Goal: Task Accomplishment & Management: Manage account settings

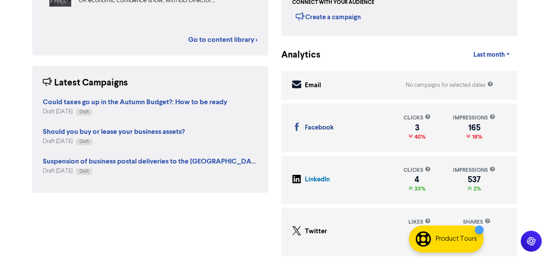
scroll to position [211, 0]
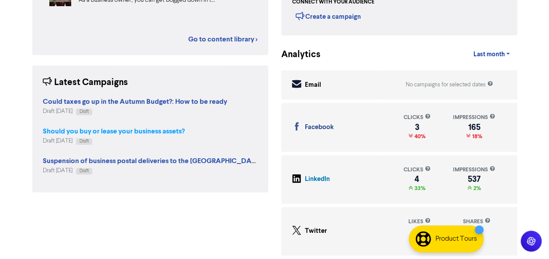
click at [105, 128] on strong "Should you buy or lease your business assets?" at bounding box center [114, 131] width 142 height 9
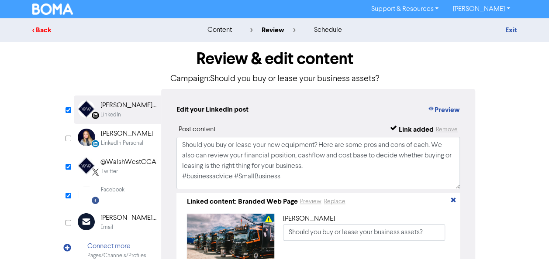
click at [48, 34] on div "< Back" at bounding box center [108, 30] width 153 height 10
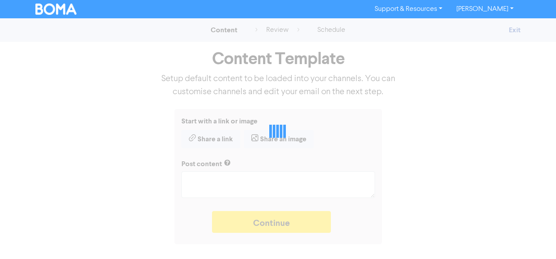
type textarea "x"
type textarea "Should you buy or lease your new equipment? Here are some pros and cons of each…"
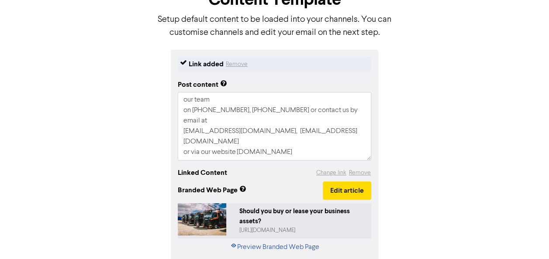
scroll to position [99, 0]
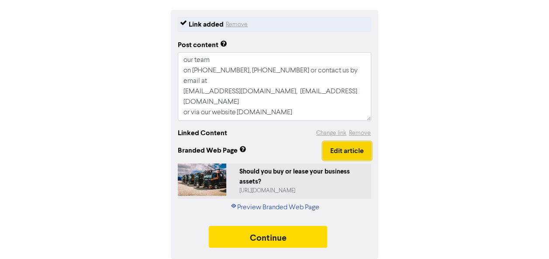
click at [370, 149] on button "Edit article" at bounding box center [347, 151] width 48 height 18
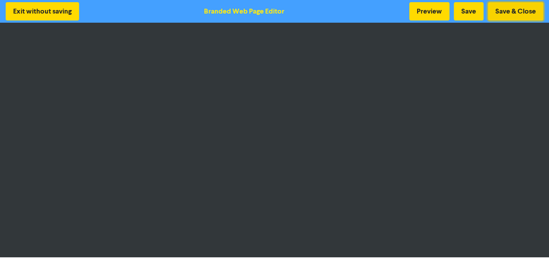
click at [504, 6] on button "Save & Close" at bounding box center [515, 11] width 55 height 18
click at [518, 4] on button "Save & Close" at bounding box center [515, 11] width 55 height 18
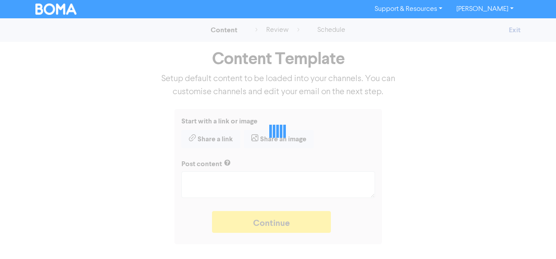
type textarea "x"
type textarea "Should you buy or lease your new equipment? Here are some pros and cons of each…"
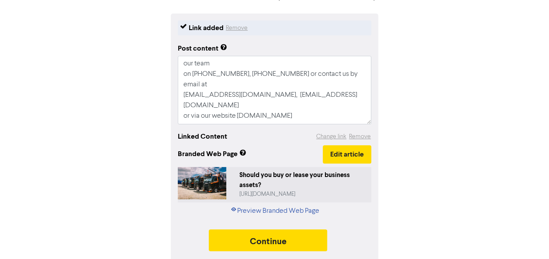
scroll to position [99, 0]
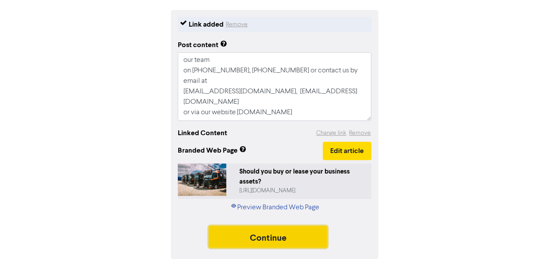
click at [304, 235] on button "Continue" at bounding box center [268, 237] width 119 height 22
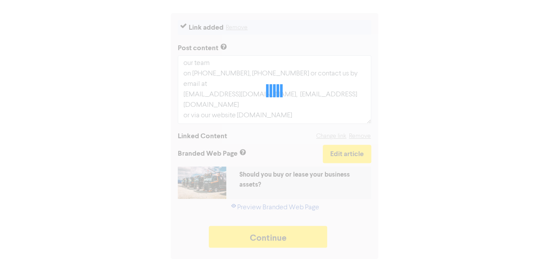
type textarea "x"
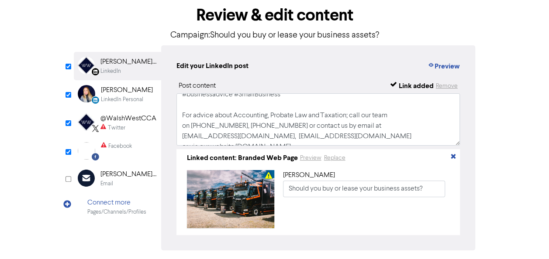
scroll to position [25, 0]
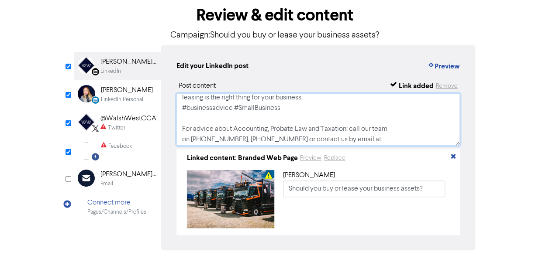
click at [181, 128] on textarea "Should you buy or lease your new equipment? Here are some pros and cons of each…" at bounding box center [318, 119] width 284 height 52
paste textarea "Accounting, Probate, Legal & Taxation advice, contact us [PHONE_NUMBER] / [PHON…"
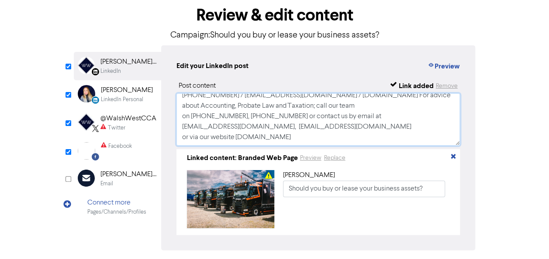
scroll to position [90, 0]
click at [378, 118] on textarea "Should you buy or lease your new equipment? Here are some pros and cons of each…" at bounding box center [318, 119] width 284 height 52
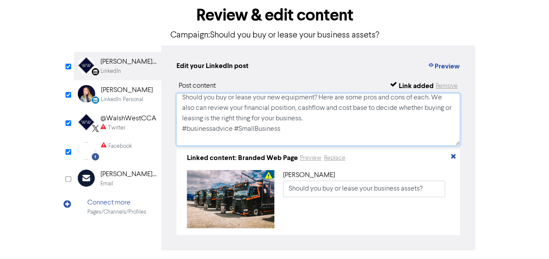
scroll to position [0, 0]
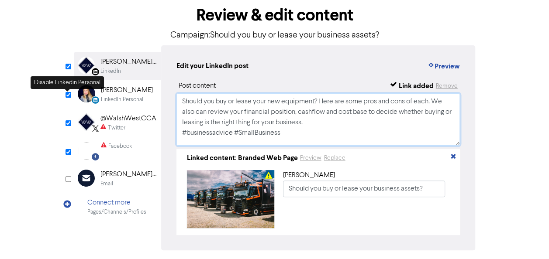
type textarea "Should you buy or lease your new equipment? Here are some pros and cons of each…"
click at [66, 96] on input "checkbox" at bounding box center [69, 95] width 6 height 6
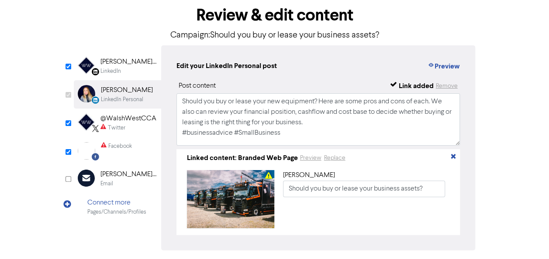
checkbox input "false"
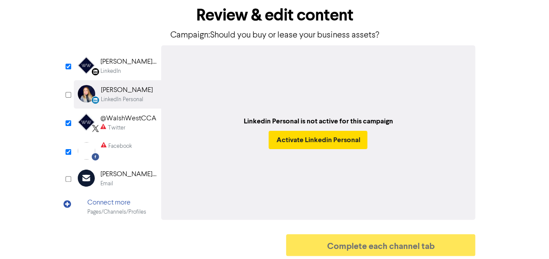
click at [113, 120] on div "@WalshWestCCA" at bounding box center [128, 119] width 56 height 10
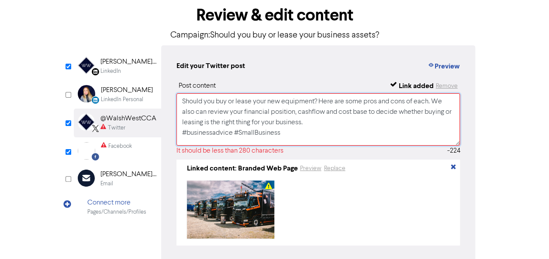
click at [323, 130] on textarea "Should you buy or lease your new equipment? Here are some pros and cons of each…" at bounding box center [318, 119] width 284 height 52
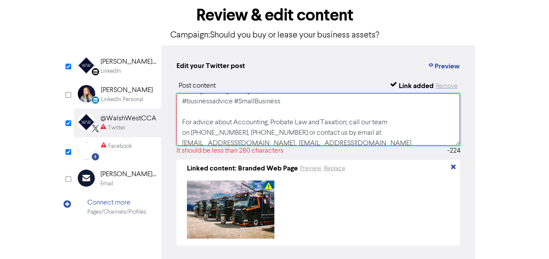
scroll to position [44, 0]
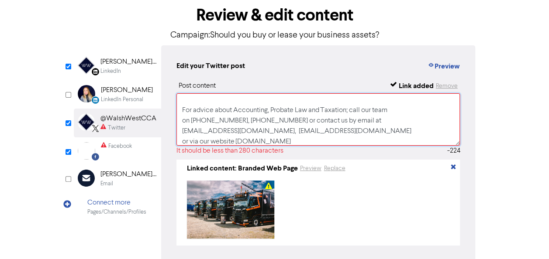
click at [181, 111] on textarea "Should you buy or lease your new equipment? Here are some pros and cons of each…" at bounding box center [318, 119] width 284 height 52
paste textarea "Accounting, Probate, Legal & Taxation advice, contact us [PHONE_NUMBER] / [PHON…"
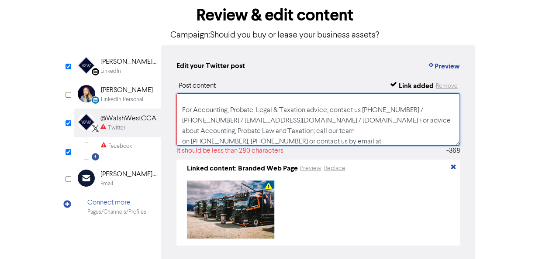
drag, startPoint x: 369, startPoint y: 121, endPoint x: 386, endPoint y: 137, distance: 23.5
click at [386, 137] on textarea "Should you buy or lease your new equipment? Here are some pros and cons of each…" at bounding box center [318, 119] width 284 height 52
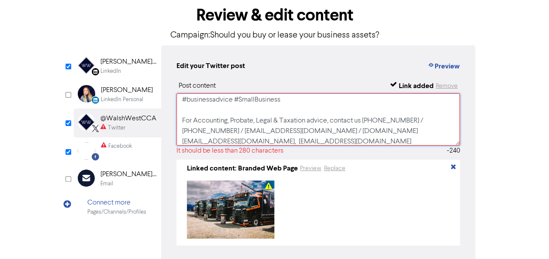
scroll to position [77, 0]
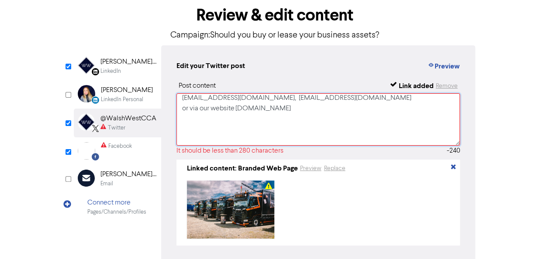
drag, startPoint x: 181, startPoint y: 100, endPoint x: 317, endPoint y: 110, distance: 136.7
click at [317, 110] on textarea "Should you buy or lease your new equipment? Here are some pros and cons of each…" at bounding box center [318, 119] width 284 height 52
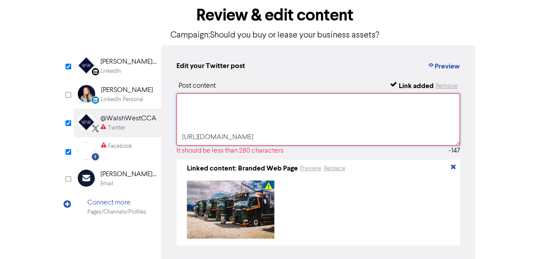
scroll to position [90, 0]
drag, startPoint x: 259, startPoint y: 136, endPoint x: 190, endPoint y: 113, distance: 72.9
click at [190, 113] on textarea "Should you buy or lease your new equipment? Here are some pros and cons of each…" at bounding box center [318, 119] width 284 height 52
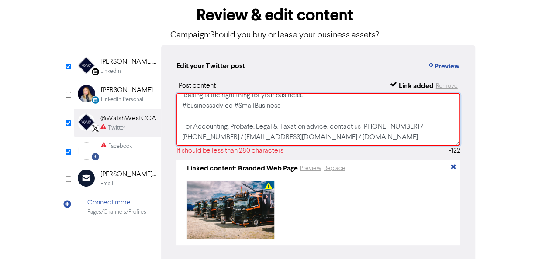
scroll to position [48, 0]
click at [216, 142] on textarea "Should you buy or lease your new equipment? Here are some pros and cons of each…" at bounding box center [318, 119] width 284 height 52
click at [216, 132] on textarea "Should you buy or lease your new equipment? Here are some pros and cons of each…" at bounding box center [318, 119] width 284 height 52
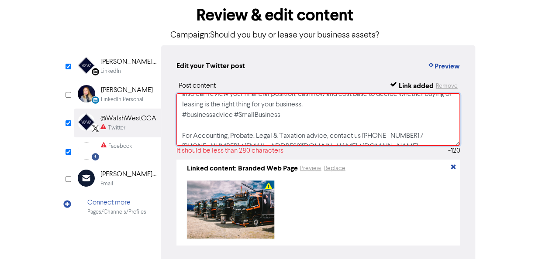
scroll to position [0, 0]
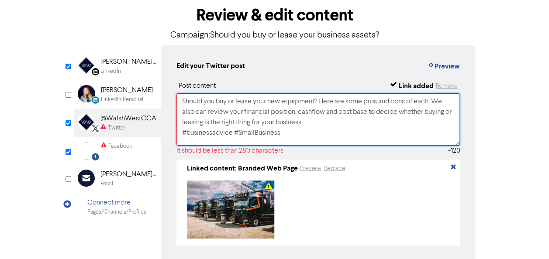
drag, startPoint x: 438, startPoint y: 101, endPoint x: 447, endPoint y: 130, distance: 30.8
click at [447, 130] on textarea "Should you buy or lease your new equipment? Here are some pros and cons of each…" at bounding box center [318, 119] width 284 height 52
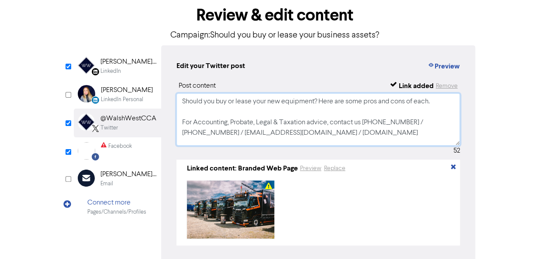
drag, startPoint x: 370, startPoint y: 136, endPoint x: 183, endPoint y: 124, distance: 187.4
click at [183, 124] on textarea "Should you buy or lease your new equipment? Here are some pros and cons of each…" at bounding box center [318, 119] width 284 height 52
click at [389, 142] on textarea "Should you buy or lease your new equipment? Here are some pros and cons of each…" at bounding box center [318, 119] width 284 height 52
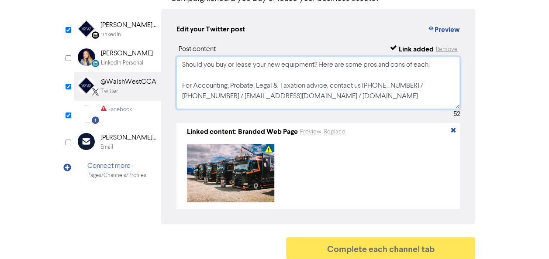
scroll to position [87, 0]
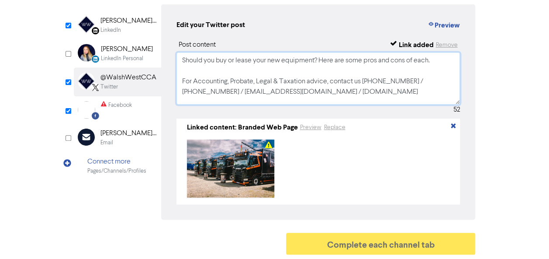
type textarea "Should you buy or lease your new equipment? Here are some pros and cons of each…"
click at [86, 107] on img at bounding box center [86, 109] width 17 height 17
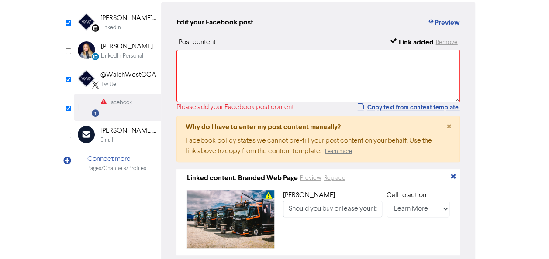
click at [112, 22] on div "[PERSON_NAME] West Chartered Certified Accountants - Estate & Probate Lawyers" at bounding box center [128, 18] width 56 height 10
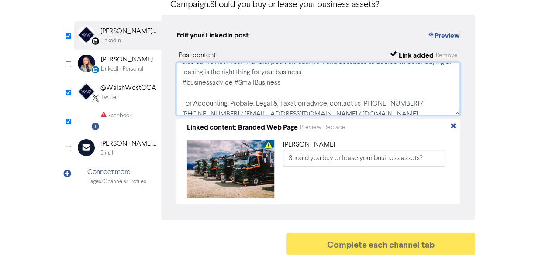
scroll to position [48, 0]
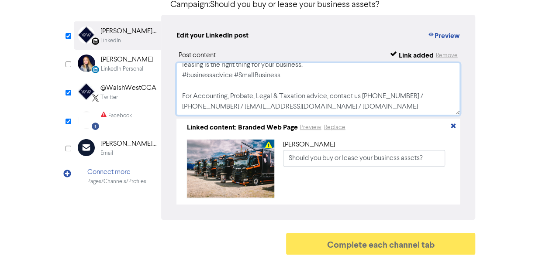
drag, startPoint x: 180, startPoint y: 68, endPoint x: 323, endPoint y: 110, distance: 148.9
click at [323, 110] on textarea "Should you buy or lease your new equipment? Here are some pros and cons of each…" at bounding box center [318, 89] width 284 height 52
click at [121, 112] on div "Facebook" at bounding box center [120, 116] width 24 height 8
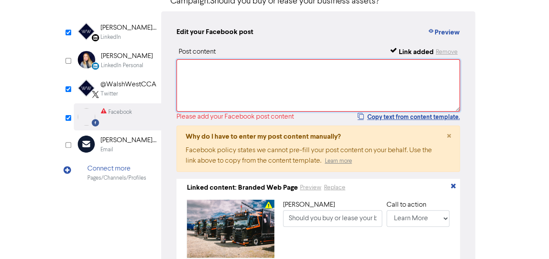
click at [210, 70] on textarea at bounding box center [318, 85] width 284 height 52
paste textarea "Should you buy or lease your new equipment? Here are some pros and cons of each…"
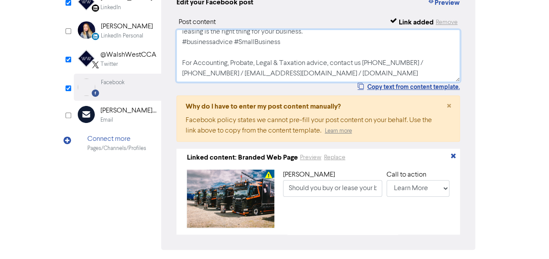
scroll to position [141, 0]
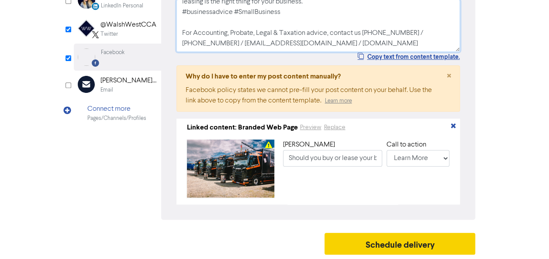
type textarea "Should you buy or lease your new equipment? Here are some pros and cons of each…"
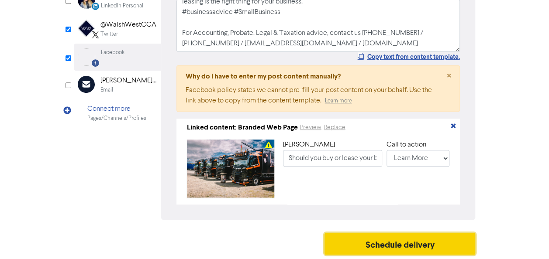
click at [432, 242] on button "Schedule delivery" at bounding box center [400, 244] width 151 height 22
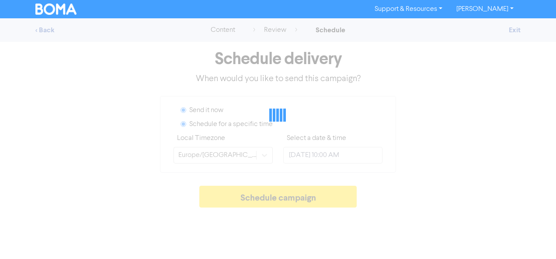
radio input "true"
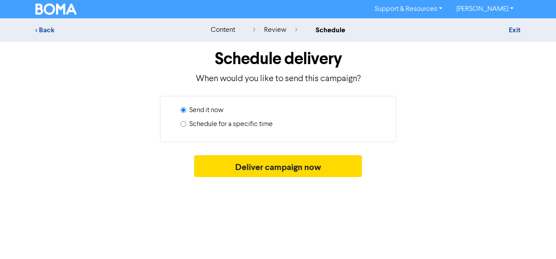
click at [227, 124] on label "Schedule for a specific time" at bounding box center [230, 124] width 83 height 10
click at [186, 124] on input "Schedule for a specific time" at bounding box center [183, 124] width 6 height 6
radio input "true"
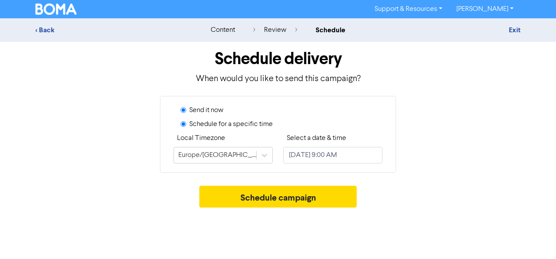
radio input "false"
click at [328, 154] on input "[DATE] 9:00 AM" at bounding box center [332, 155] width 99 height 17
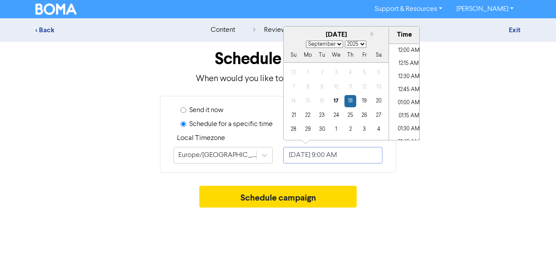
scroll to position [430, 0]
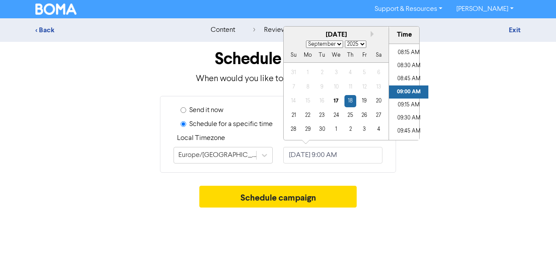
click at [339, 43] on select "January February March April May June July August September October November De…" at bounding box center [324, 44] width 37 height 7
select select "9"
click at [306, 41] on select "January February March April May June July August September October November De…" at bounding box center [324, 44] width 37 height 7
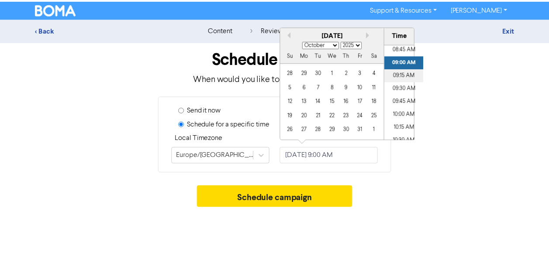
scroll to position [474, 0]
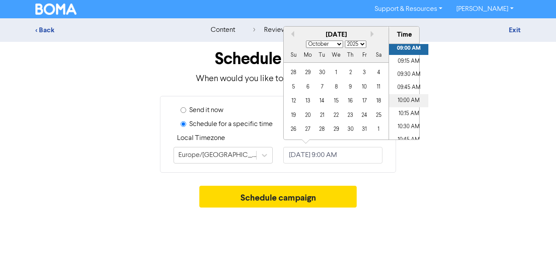
click at [405, 101] on li "10:00 AM" at bounding box center [408, 100] width 39 height 13
click at [318, 90] on div "7" at bounding box center [322, 87] width 12 height 12
type input "[DATE] 10:00 AM"
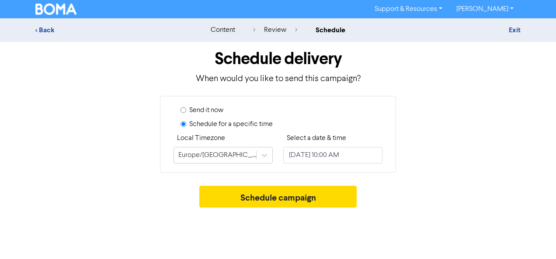
click at [387, 201] on div "Schedule campaign" at bounding box center [277, 199] width 485 height 26
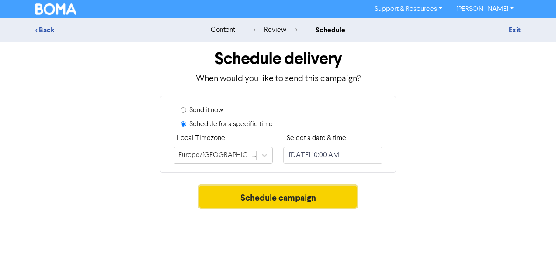
click at [325, 202] on button "Schedule campaign" at bounding box center [278, 197] width 158 height 22
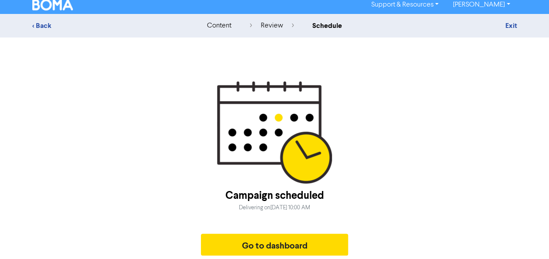
scroll to position [5, 0]
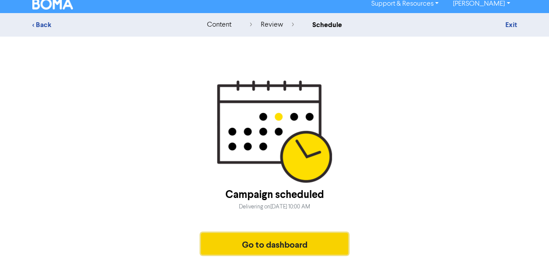
click at [285, 246] on button "Go to dashboard" at bounding box center [275, 244] width 148 height 22
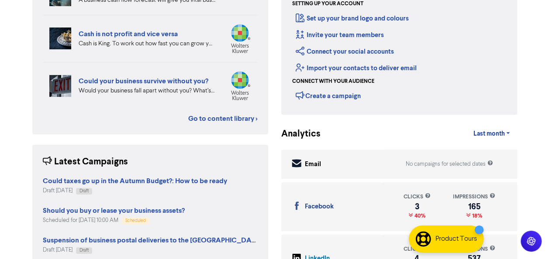
scroll to position [175, 0]
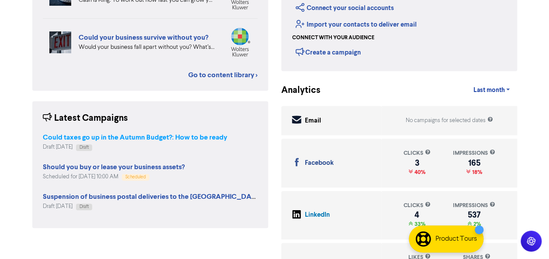
click at [86, 139] on strong "Could taxes go up in the Autumn Budget?: How to be ready" at bounding box center [135, 137] width 184 height 9
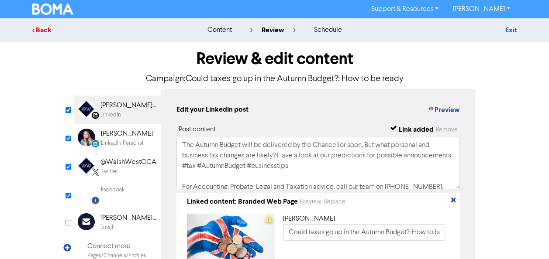
click at [38, 27] on div "< Back" at bounding box center [108, 30] width 153 height 10
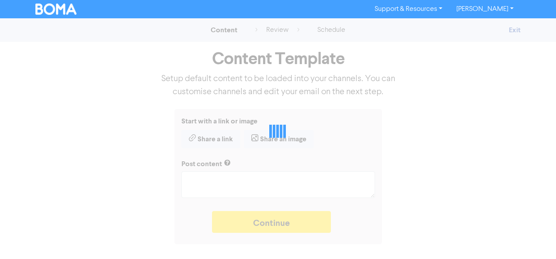
type textarea "x"
type textarea "The Autumn Budget will be delivered by the Chancellor soon. But what personal a…"
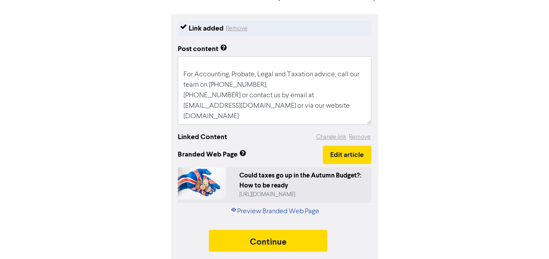
scroll to position [99, 0]
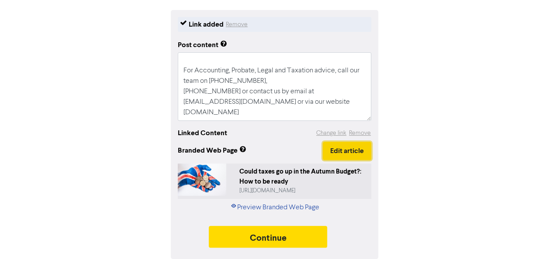
click at [358, 149] on button "Edit article" at bounding box center [347, 151] width 48 height 18
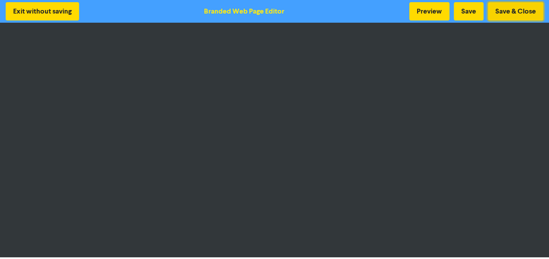
click at [532, 9] on button "Save & Close" at bounding box center [515, 11] width 55 height 18
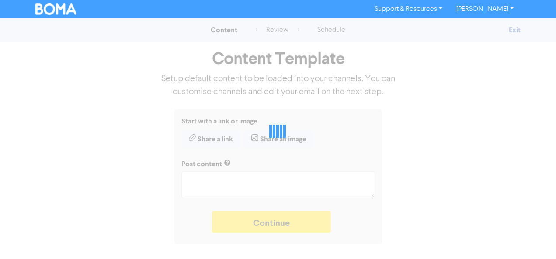
type textarea "x"
type textarea "The Autumn Budget will be delivered by the Chancellor soon. But what personal a…"
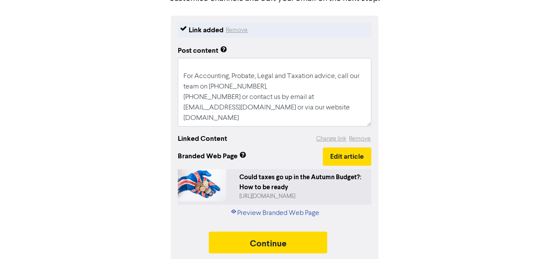
scroll to position [99, 0]
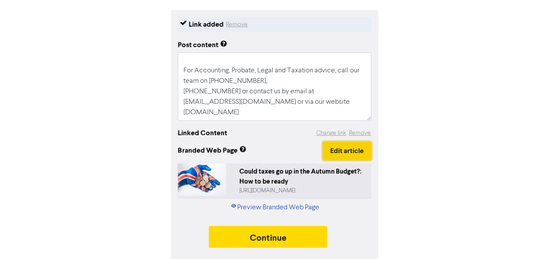
click at [339, 156] on button "Edit article" at bounding box center [347, 151] width 48 height 18
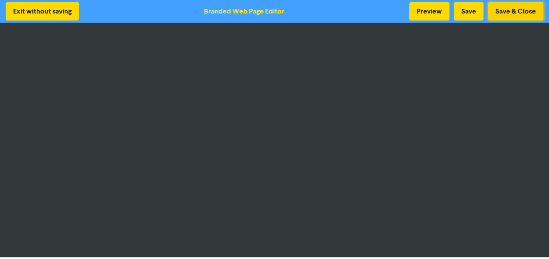
click at [513, 14] on button "Save & Close" at bounding box center [515, 11] width 55 height 18
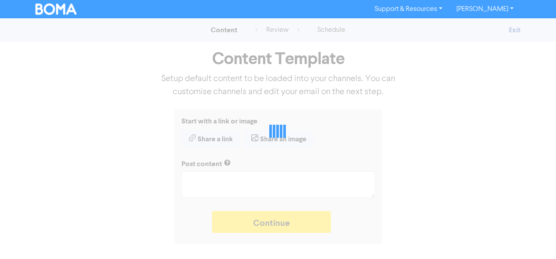
type textarea "x"
type textarea "The Autumn Budget will be delivered by the Chancellor soon. But what personal a…"
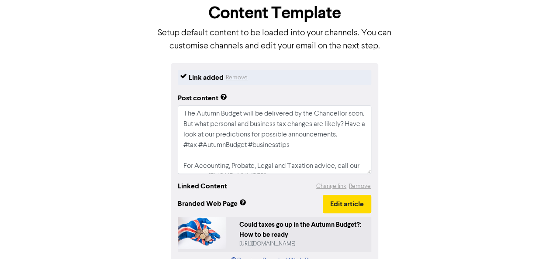
scroll to position [99, 0]
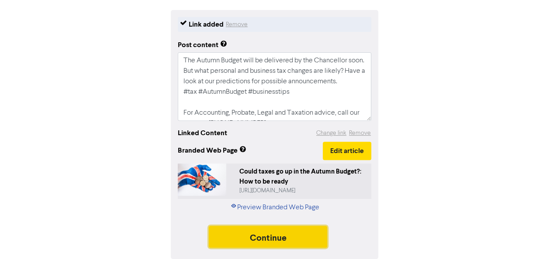
click at [242, 239] on button "Continue" at bounding box center [268, 237] width 119 height 22
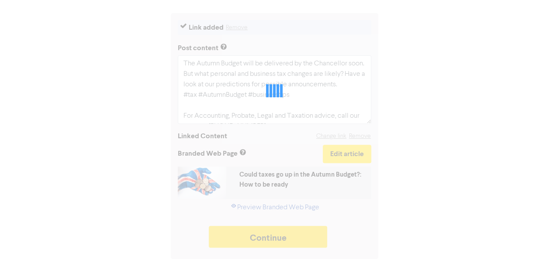
type textarea "x"
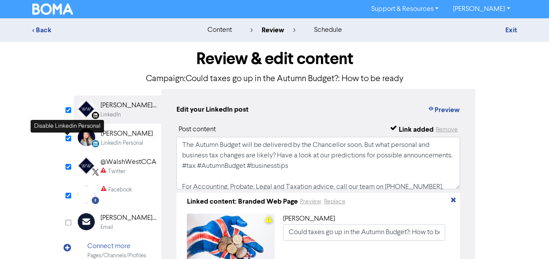
click at [68, 137] on input "checkbox" at bounding box center [69, 139] width 6 height 6
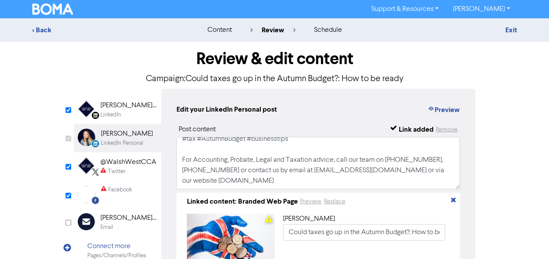
scroll to position [58, 0]
checkbox input "false"
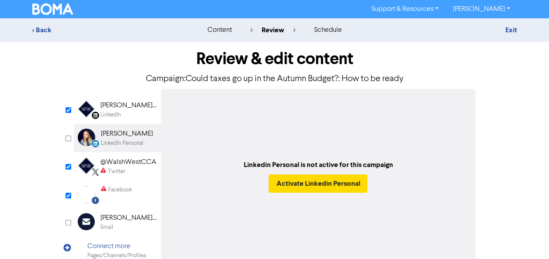
click at [118, 112] on div "LinkedIn" at bounding box center [110, 115] width 21 height 8
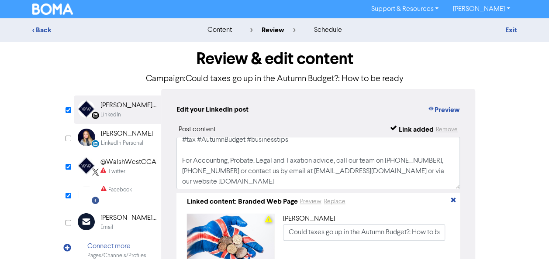
scroll to position [44, 0]
click at [183, 155] on textarea "The Autumn Budget will be delivered by the Chancellor soon. But what personal a…" at bounding box center [318, 163] width 284 height 52
paste textarea "& Taxation advice, contact us [PHONE_NUMBER] / [PHONE_NUMBER] / [EMAIL_ADDRESS]…"
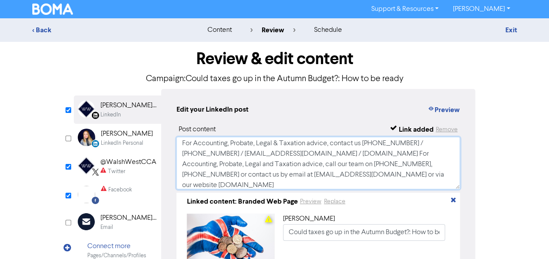
scroll to position [79, 0]
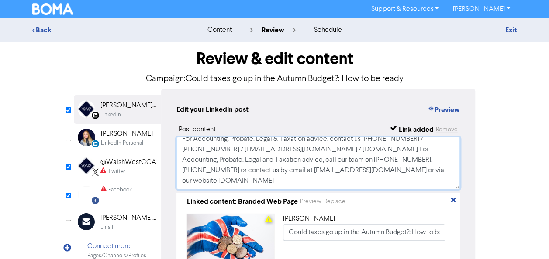
drag, startPoint x: 368, startPoint y: 165, endPoint x: 419, endPoint y: 189, distance: 56.5
click at [419, 189] on textarea "The Autumn Budget will be delivered by the Chancellor soon. But what personal a…" at bounding box center [318, 163] width 284 height 52
type textarea "The Autumn Budget will be delivered by the Chancellor soon. But what personal a…"
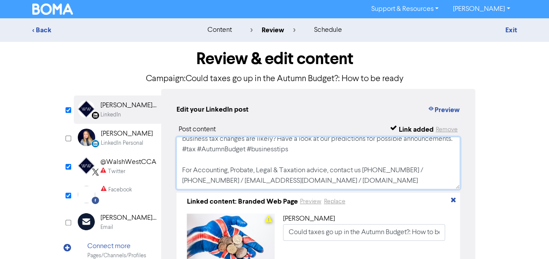
scroll to position [27, 0]
drag, startPoint x: 368, startPoint y: 180, endPoint x: 179, endPoint y: 170, distance: 189.5
click at [179, 170] on textarea "The Autumn Budget will be delivered by the Chancellor soon. But what personal a…" at bounding box center [318, 163] width 284 height 52
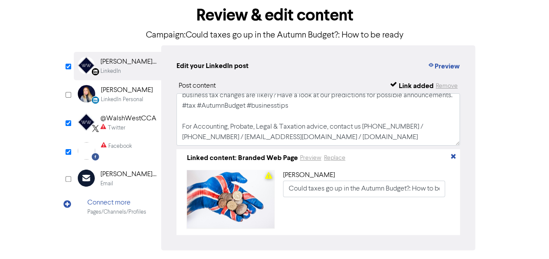
click at [120, 122] on div "@WalshWestCCA" at bounding box center [128, 119] width 56 height 10
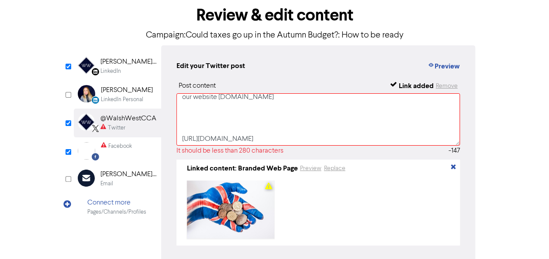
scroll to position [87, 0]
click at [260, 138] on textarea "The Autumn Budget will be delivered by the Chancellor soon. But what personal a…" at bounding box center [318, 119] width 284 height 52
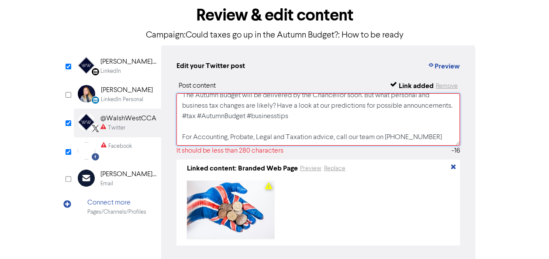
scroll to position [16, 0]
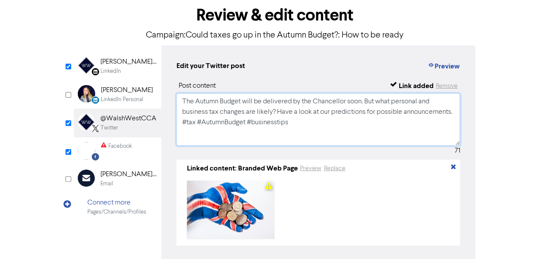
paste textarea "For Accounting, Probate, Legal & Taxation advice, contact us [PHONE_NUMBER] / […"
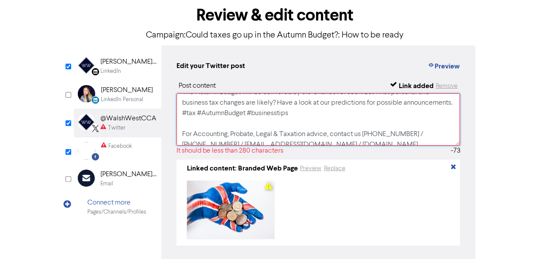
scroll to position [0, 0]
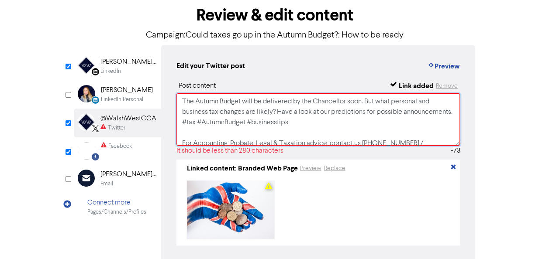
click at [326, 133] on textarea "The Autumn Budget will be delivered by the Chancellor soon. But what personal a…" at bounding box center [318, 119] width 284 height 52
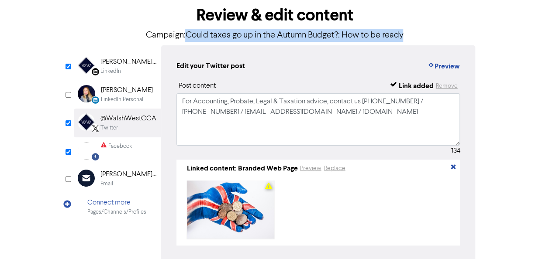
drag, startPoint x: 183, startPoint y: 37, endPoint x: 420, endPoint y: 39, distance: 236.8
click at [420, 39] on p "Campaign: Could taxes go up in the Autumn Budget?: How to be ready" at bounding box center [275, 35] width 402 height 13
copy p "Could taxes go up in the Autumn Budget?: How to be ready"
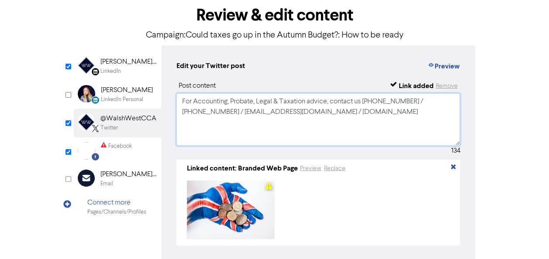
click at [182, 100] on textarea "For Accounting, Probate, Legal & Taxation advice, contact us [PHONE_NUMBER] / […" at bounding box center [318, 119] width 284 height 52
paste textarea "Could taxes go up in the Autumn Budget?: How to be ready"
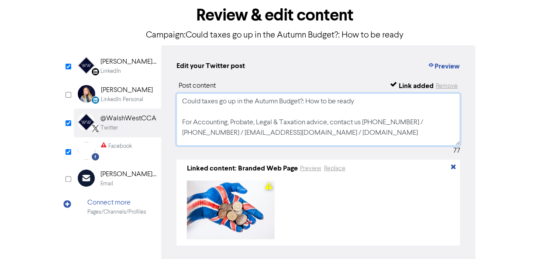
click at [310, 104] on textarea "Could taxes go up in the Autumn Budget?: How to be ready For Accounting, Probat…" at bounding box center [318, 119] width 284 height 52
click at [358, 99] on textarea "Could taxes go up in the Autumn Budget? How to be ready For Accounting, Probate…" at bounding box center [318, 119] width 284 height 52
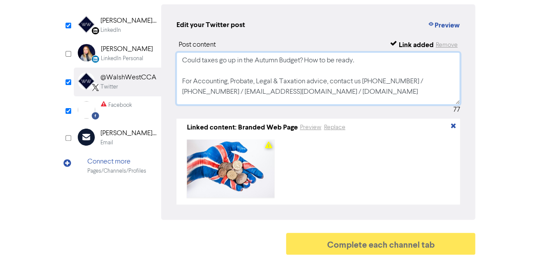
type textarea "Could taxes go up in the Autumn Budget? How to be ready. For Accounting, Probat…"
click at [114, 104] on div "Facebook" at bounding box center [120, 105] width 24 height 8
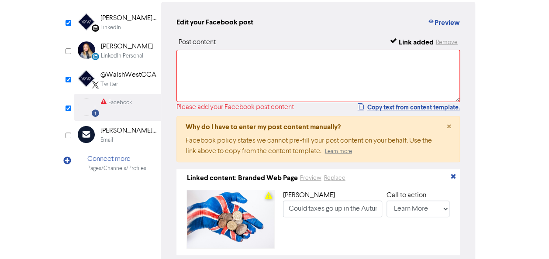
click at [118, 17] on div "[PERSON_NAME] West Chartered Certified Accountants - Estate & Probate Lawyers" at bounding box center [128, 18] width 56 height 10
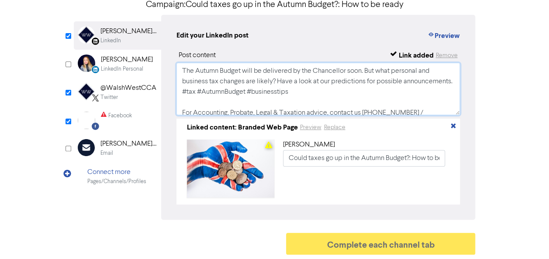
scroll to position [27, 0]
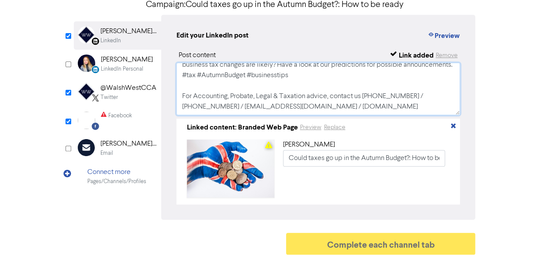
drag, startPoint x: 179, startPoint y: 69, endPoint x: 370, endPoint y: 122, distance: 197.9
click at [370, 122] on div "Post content Link added Remove The Autumn Budget will be delivered by the Chanc…" at bounding box center [318, 127] width 284 height 155
click at [121, 112] on div "Facebook" at bounding box center [120, 116] width 24 height 8
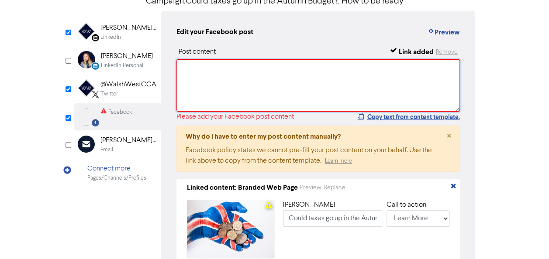
click at [231, 70] on textarea at bounding box center [318, 85] width 284 height 52
paste textarea "The Autumn Budget will be delivered by the Chancellor soon. But what personal a…"
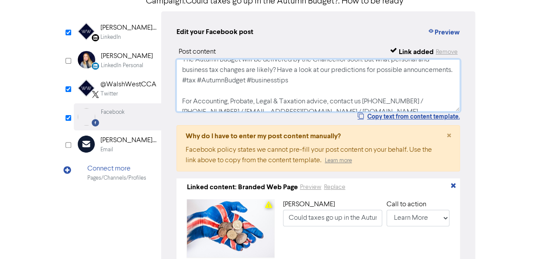
scroll to position [0, 0]
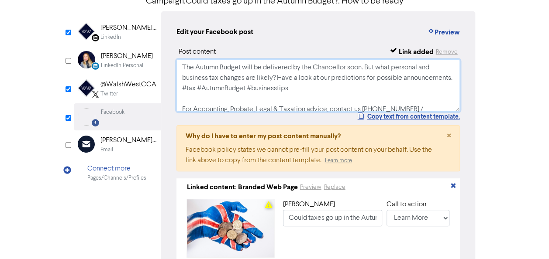
drag, startPoint x: 292, startPoint y: 99, endPoint x: 181, endPoint y: 97, distance: 111.0
click at [181, 97] on textarea "The Autumn Budget will be delivered by the Chancellor soon. But what personal a…" at bounding box center [318, 85] width 284 height 52
type textarea "The Autumn Budget will be delivered by the Chancellor soon. But what personal a…"
click at [119, 84] on div "@WalshWestCCA" at bounding box center [128, 85] width 56 height 10
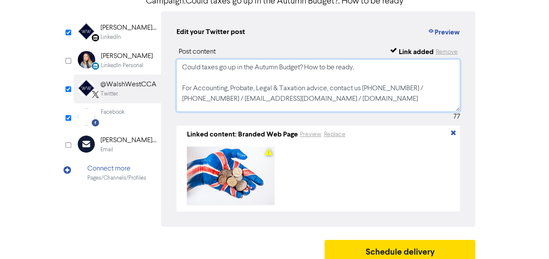
click at [375, 69] on textarea "Could taxes go up in the Autumn Budget? How to be ready. For Accounting, Probat…" at bounding box center [318, 85] width 284 height 52
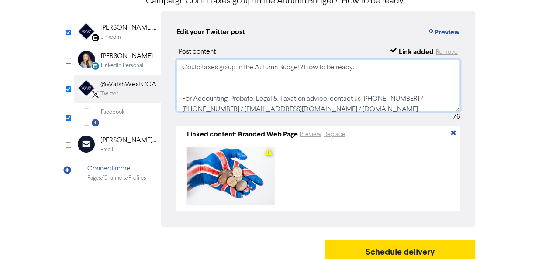
paste textarea "#tax #AutumnBudget #businesstips"
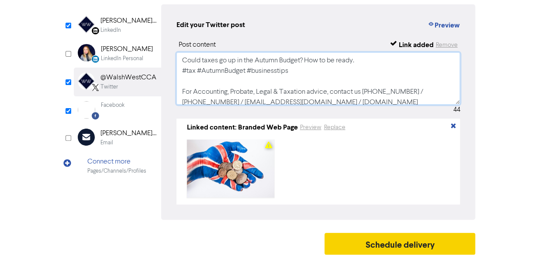
type textarea "Could taxes go up in the Autumn Budget? How to be ready. #tax #AutumnBudget #bu…"
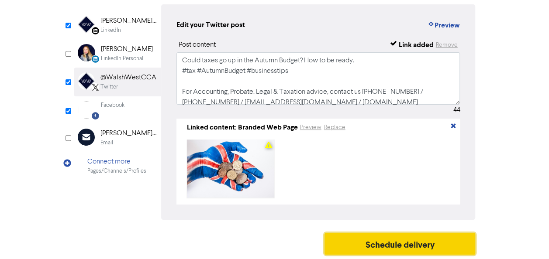
click at [409, 240] on button "Schedule delivery" at bounding box center [400, 244] width 151 height 22
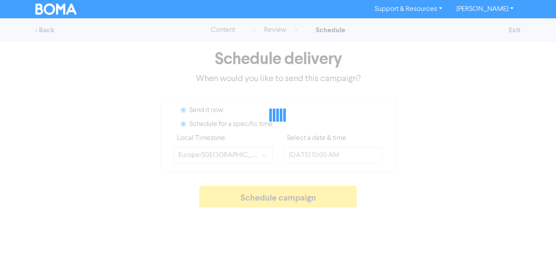
radio input "true"
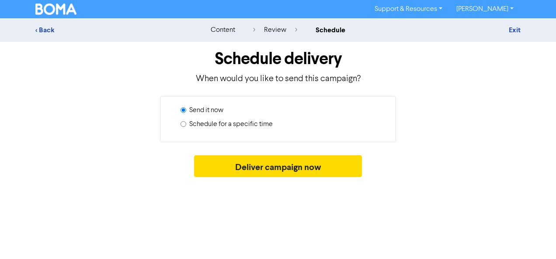
click at [252, 124] on label "Schedule for a specific time" at bounding box center [230, 124] width 83 height 10
click at [186, 124] on input "Schedule for a specific time" at bounding box center [183, 124] width 6 height 6
radio input "true"
radio input "false"
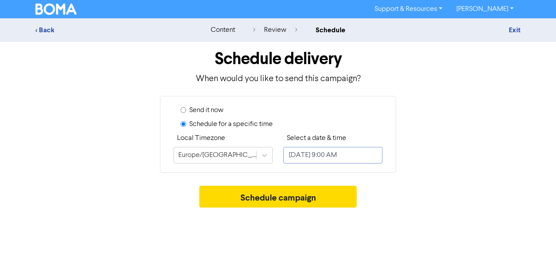
click at [311, 160] on input "[DATE] 9:00 AM" at bounding box center [332, 155] width 99 height 17
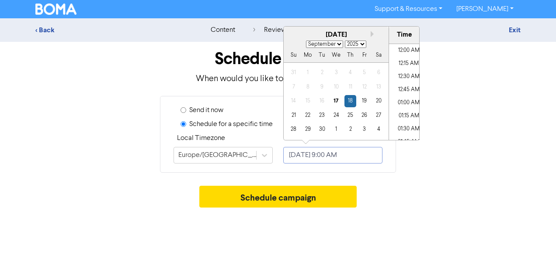
scroll to position [430, 0]
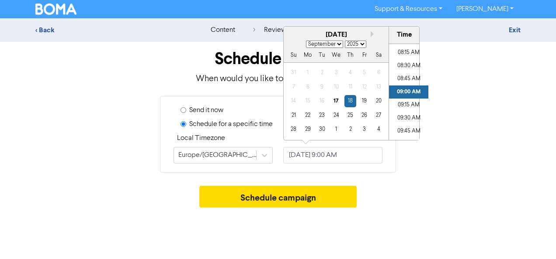
click at [334, 43] on select "January February March April May June July August September October November De…" at bounding box center [324, 44] width 37 height 7
select select "9"
click at [306, 41] on select "January February March April May June July August September October November De…" at bounding box center [324, 44] width 37 height 7
click at [352, 87] on div "9" at bounding box center [350, 87] width 12 height 12
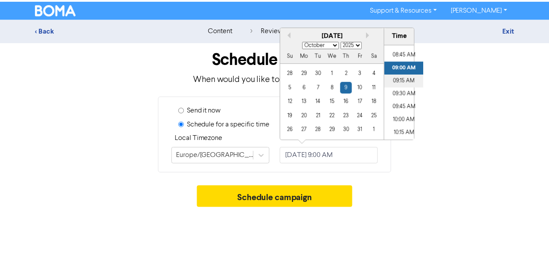
scroll to position [474, 0]
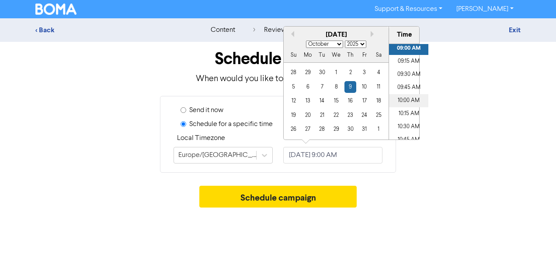
click at [402, 100] on li "10:00 AM" at bounding box center [408, 100] width 39 height 13
type input "[DATE] 10:00 AM"
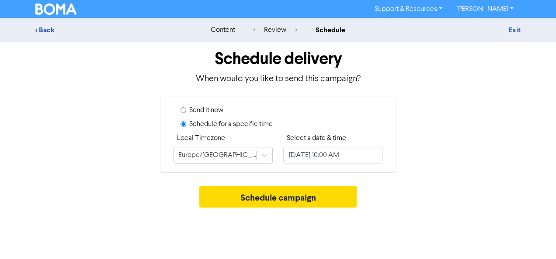
click at [457, 133] on div "Send it now Schedule for a specific time Local Timezone [GEOGRAPHIC_DATA]/[GEOG…" at bounding box center [278, 134] width 498 height 77
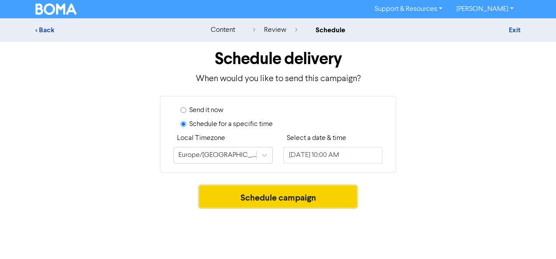
click at [323, 201] on button "Schedule campaign" at bounding box center [278, 197] width 158 height 22
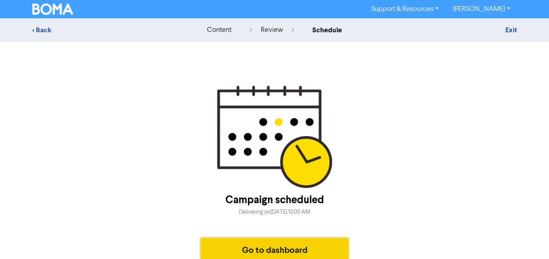
click at [286, 252] on button "Go to dashboard" at bounding box center [275, 250] width 148 height 22
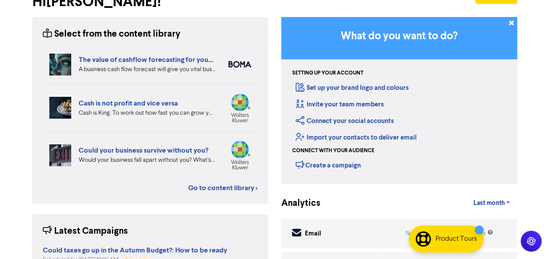
scroll to position [211, 0]
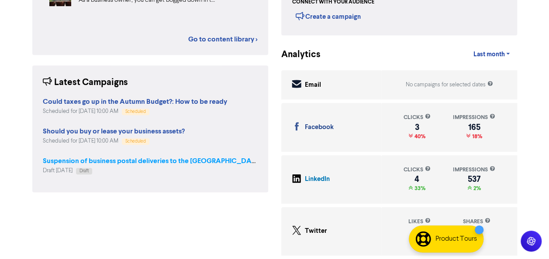
click at [123, 161] on strong "Suspension of business postal deliveries to the [GEOGRAPHIC_DATA]: what options…" at bounding box center [197, 161] width 308 height 9
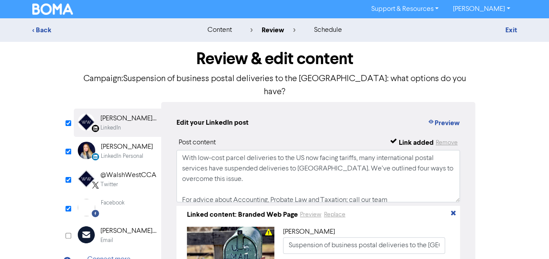
click at [42, 36] on div "< Back content review schedule Exit" at bounding box center [274, 30] width 549 height 24
click at [42, 32] on div "< Back" at bounding box center [108, 30] width 153 height 10
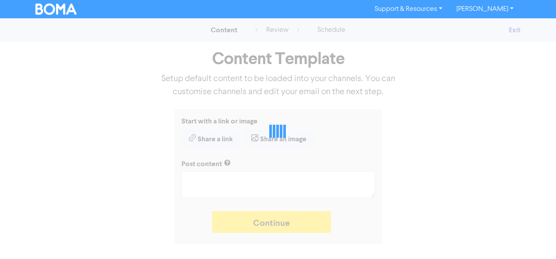
type textarea "x"
type textarea "With low-cost parcel deliveries to the US now facing tariffs, many internationa…"
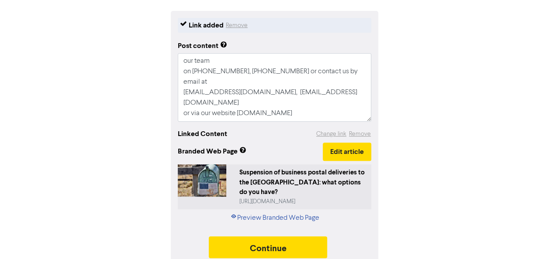
scroll to position [99, 0]
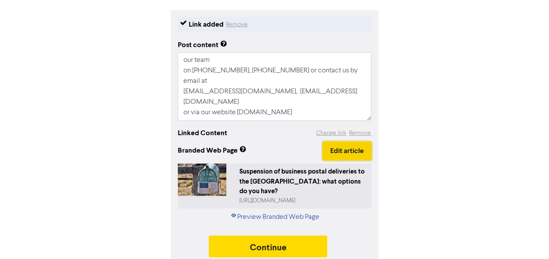
click at [344, 153] on button "Edit article" at bounding box center [347, 151] width 48 height 18
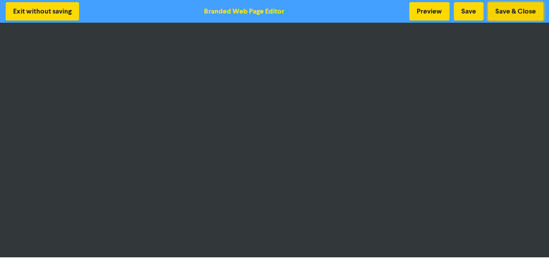
click at [499, 10] on button "Save & Close" at bounding box center [515, 11] width 55 height 18
click at [510, 10] on button "Save & Close" at bounding box center [515, 11] width 55 height 18
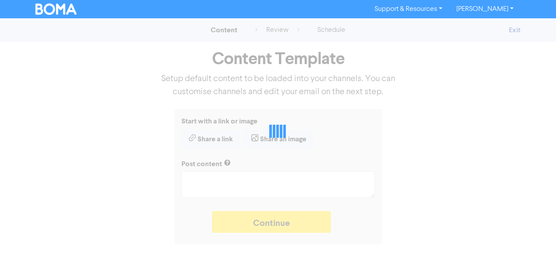
type textarea "x"
type textarea "With low-cost parcel deliveries to the US now facing tariffs, many internationa…"
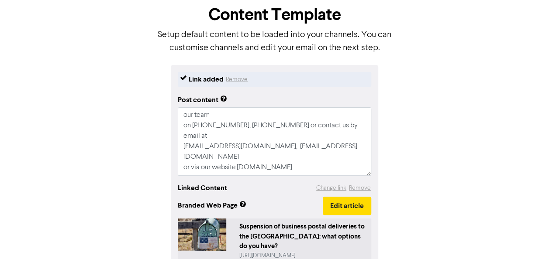
scroll to position [99, 0]
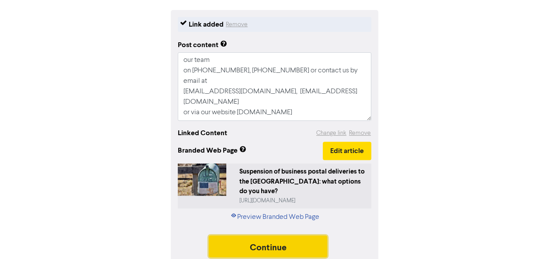
click at [260, 236] on button "Continue" at bounding box center [268, 247] width 119 height 22
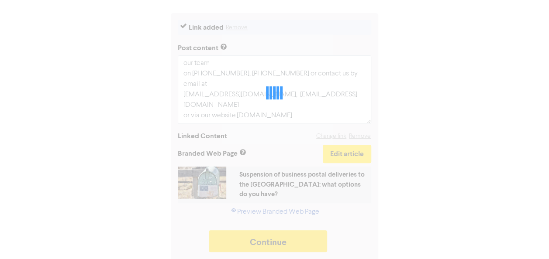
type textarea "x"
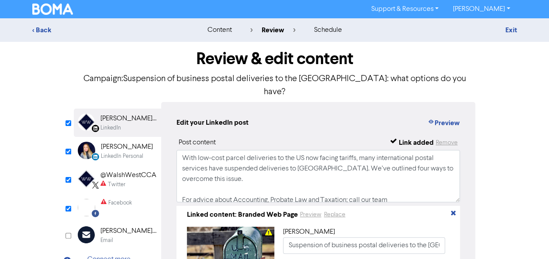
scroll to position [44, 0]
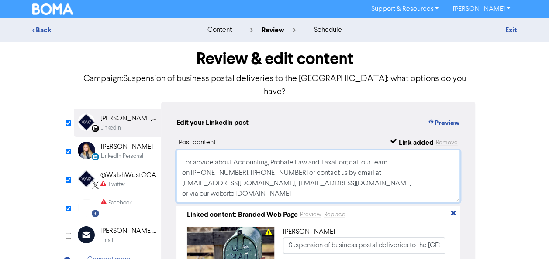
click at [328, 174] on textarea "With low-cost parcel deliveries to the US now facing tariffs, many internationa…" at bounding box center [318, 176] width 284 height 52
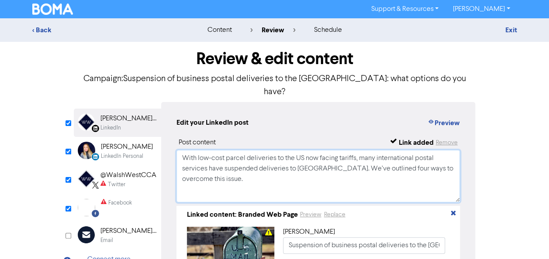
paste textarea "#tax #AutumnBudget #businesstips"
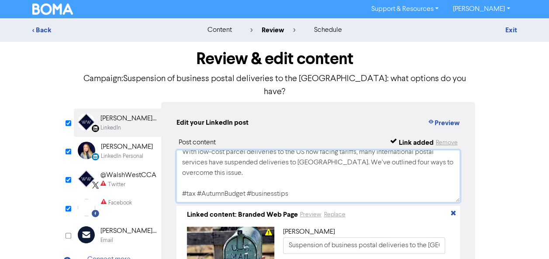
drag, startPoint x: 297, startPoint y: 149, endPoint x: 176, endPoint y: 141, distance: 120.4
click at [176, 150] on textarea "With low-cost parcel deliveries to the US now facing tariffs, many internationa…" at bounding box center [318, 176] width 284 height 52
click at [187, 182] on textarea "With low-cost parcel deliveries to the US now facing tariffs, many internationa…" at bounding box center [318, 176] width 284 height 52
drag, startPoint x: 182, startPoint y: 180, endPoint x: 302, endPoint y: 182, distance: 120.6
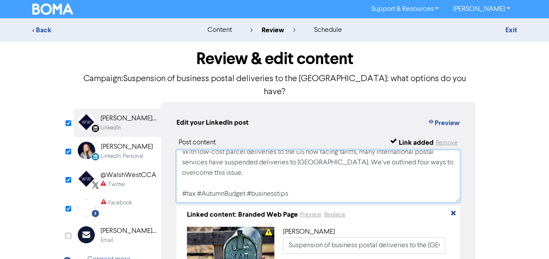
click at [302, 182] on textarea "With low-cost parcel deliveries to the US now facing tariffs, many internationa…" at bounding box center [318, 176] width 284 height 52
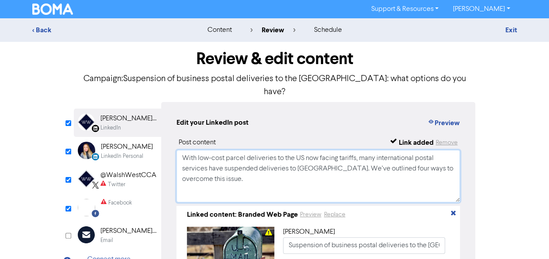
paste textarea "For Accounting, Probate, Legal & Taxation advice, contact us [PHONE_NUMBER] / […"
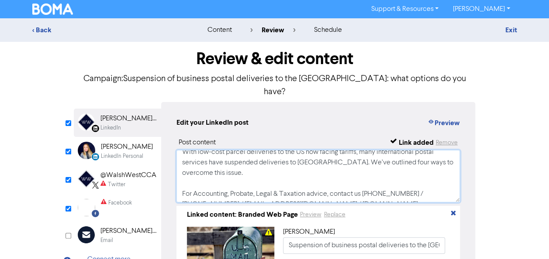
scroll to position [13, 0]
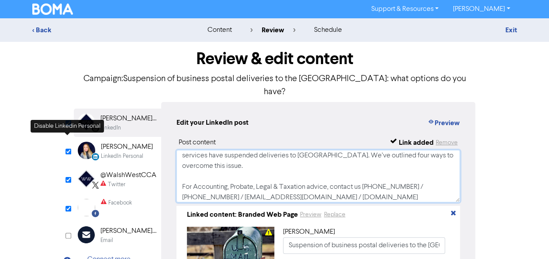
type textarea "With low-cost parcel deliveries to the US now facing tariffs, many internationa…"
click at [66, 149] on input "checkbox" at bounding box center [69, 152] width 6 height 6
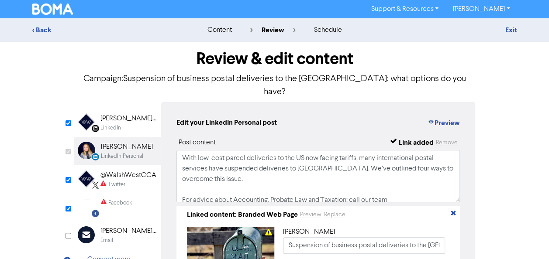
checkbox input "false"
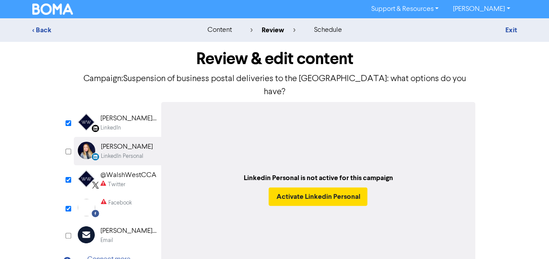
click at [114, 181] on div "Twitter" at bounding box center [116, 185] width 17 height 8
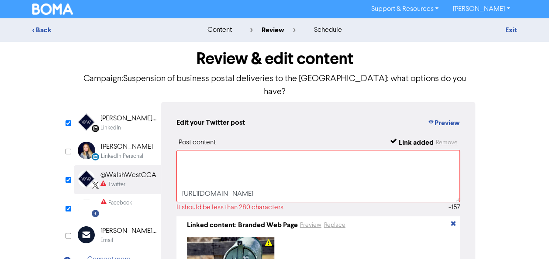
scroll to position [121, 0]
click at [341, 176] on textarea "With low-cost parcel deliveries to the US now facing tariffs, many internationa…" at bounding box center [318, 176] width 284 height 52
click at [270, 183] on textarea "With low-cost parcel deliveries to the US now facing tariffs, many internationa…" at bounding box center [318, 176] width 284 height 52
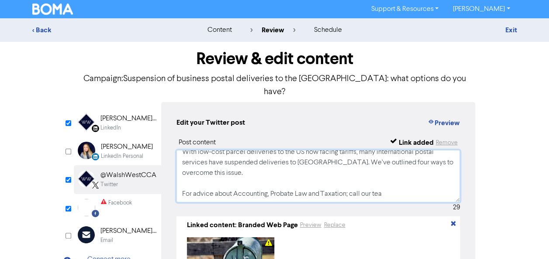
scroll to position [6, 0]
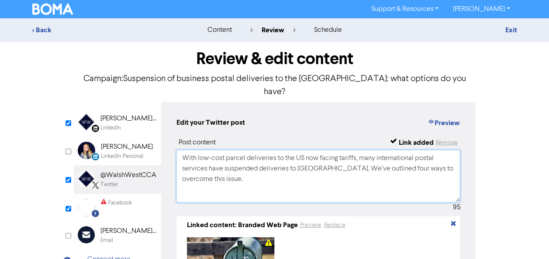
paste textarea "For Accounting, Probate, Legal & Taxation advice, contact us [PHONE_NUMBER] / […"
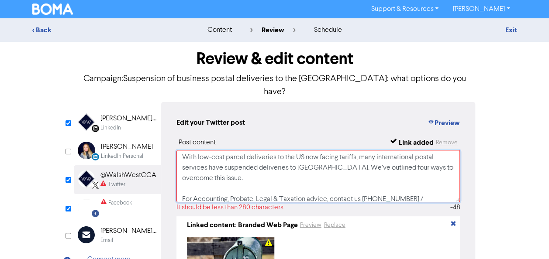
scroll to position [0, 0]
click at [364, 150] on textarea "With low-cost parcel deliveries to the US now facing tariffs, many internationa…" at bounding box center [318, 176] width 284 height 52
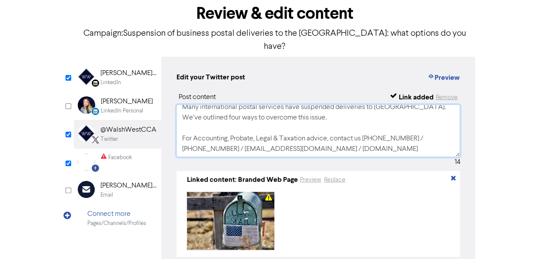
scroll to position [87, 0]
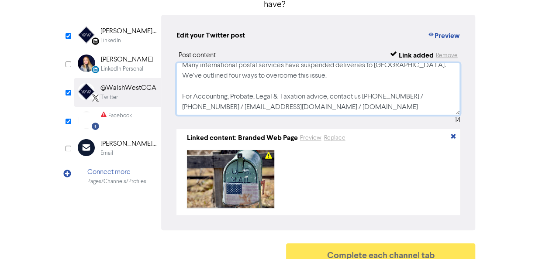
type textarea "Many international postal services have suspended deliveries to [GEOGRAPHIC_DAT…"
click at [114, 112] on div "Facebook" at bounding box center [120, 116] width 24 height 8
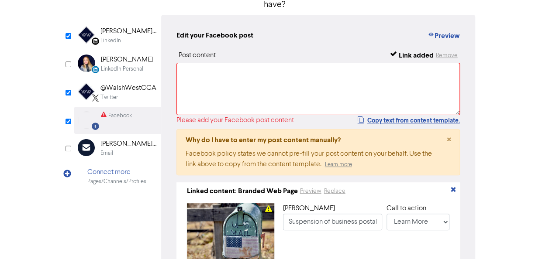
click at [125, 37] on div "LinkedIn" at bounding box center [128, 41] width 56 height 8
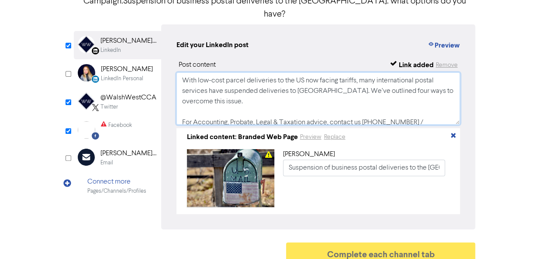
scroll to position [69, 0]
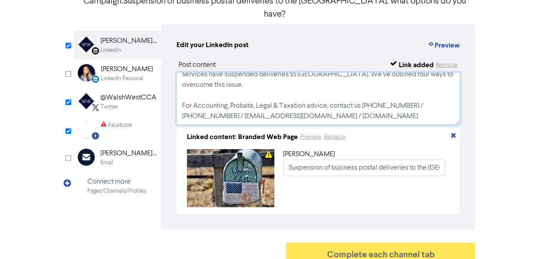
drag, startPoint x: 183, startPoint y: 69, endPoint x: 348, endPoint y: 124, distance: 173.5
click at [348, 124] on div "Post content Link added Remove With low-cost parcel deliveries to the [GEOGRAPH…" at bounding box center [318, 137] width 284 height 155
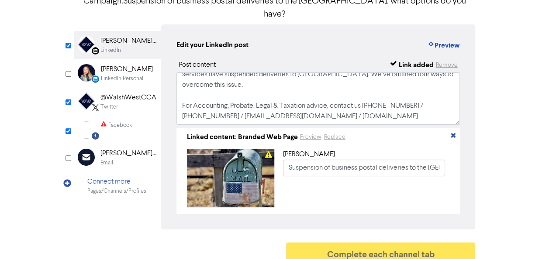
click at [123, 121] on div "Facebook" at bounding box center [120, 125] width 24 height 8
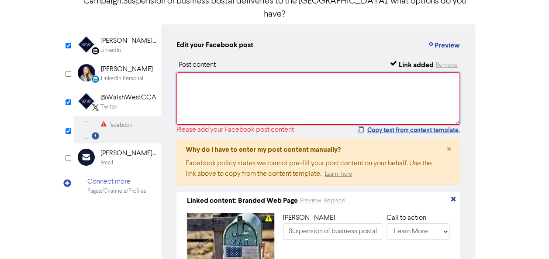
click at [186, 73] on textarea at bounding box center [318, 99] width 284 height 52
paste textarea "With low-cost parcel deliveries to the US now facing tariffs, many internationa…"
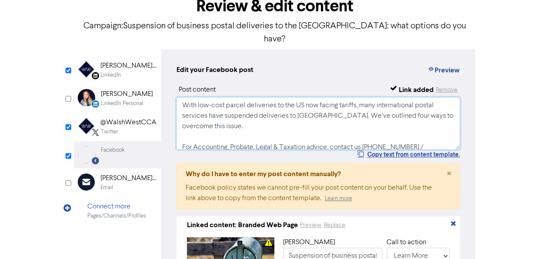
scroll to position [34, 0]
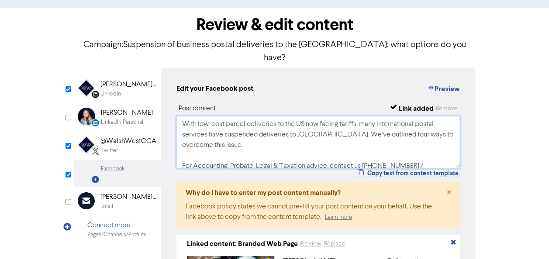
type textarea "With low-cost parcel deliveries to the US now facing tariffs, many internationa…"
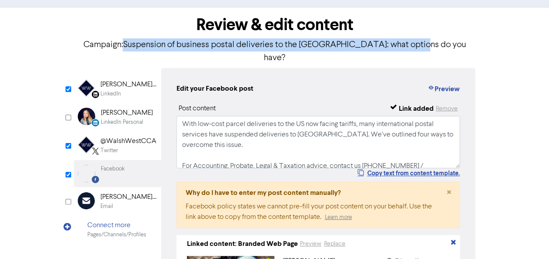
drag, startPoint x: 150, startPoint y: 45, endPoint x: 441, endPoint y: 47, distance: 290.5
click at [441, 47] on p "Campaign: Suspension of business postal deliveries to the [GEOGRAPHIC_DATA]: wh…" at bounding box center [275, 51] width 402 height 26
copy p "Suspension of business postal deliveries to the [GEOGRAPHIC_DATA]: what options…"
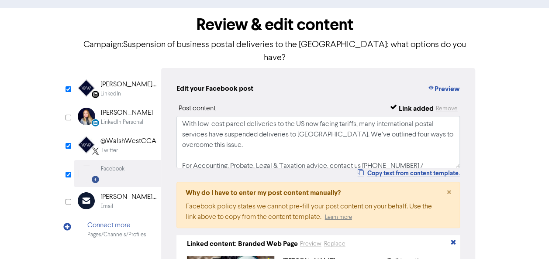
click at [136, 136] on div "@WalshWestCCA" at bounding box center [128, 141] width 56 height 10
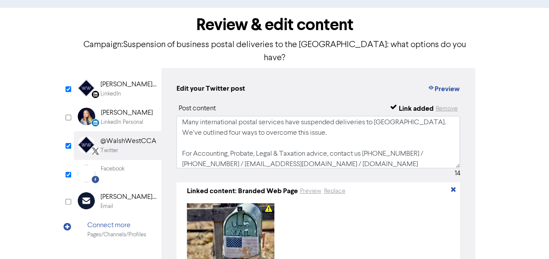
scroll to position [0, 0]
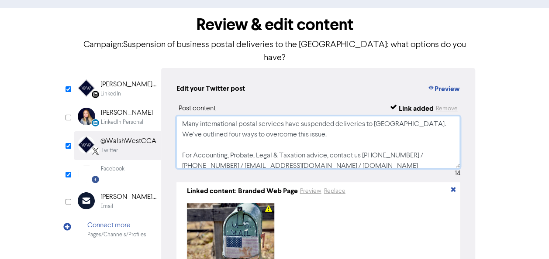
click at [179, 116] on textarea "Many international postal services have suspended deliveries to [GEOGRAPHIC_DAT…" at bounding box center [318, 142] width 284 height 52
paste textarea "Suspension of business postal deliveries to the [GEOGRAPHIC_DATA]: what options…"
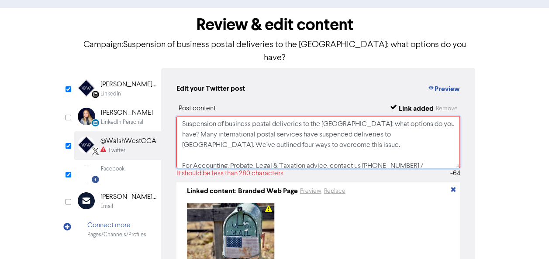
drag, startPoint x: 415, startPoint y: 109, endPoint x: 427, endPoint y: 135, distance: 27.9
click at [427, 135] on textarea "Suspension of business postal deliveries to the [GEOGRAPHIC_DATA]: what options…" at bounding box center [318, 142] width 284 height 52
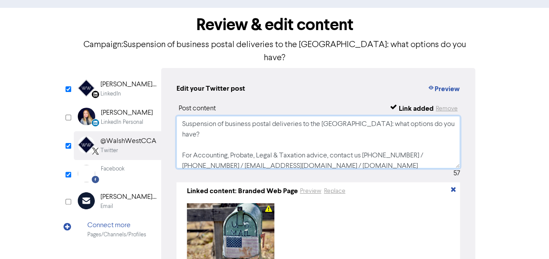
type textarea "Suspension of business postal deliveries to the [GEOGRAPHIC_DATA]: what options…"
click at [116, 165] on div "Facebook" at bounding box center [113, 173] width 24 height 17
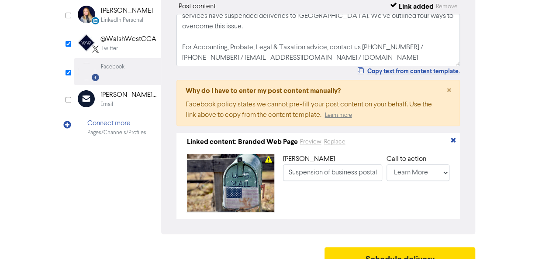
scroll to position [141, 0]
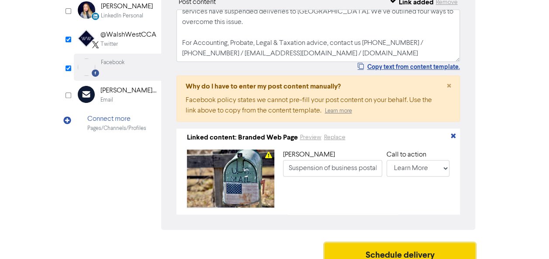
click at [393, 244] on button "Schedule delivery" at bounding box center [400, 254] width 151 height 22
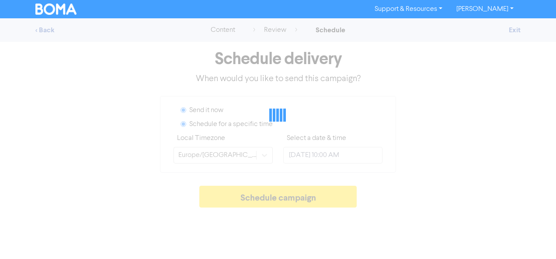
radio input "true"
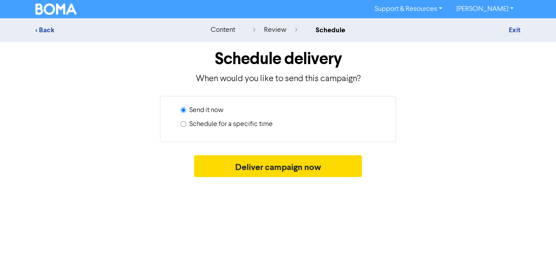
click at [241, 124] on label "Schedule for a specific time" at bounding box center [230, 124] width 83 height 10
click at [186, 124] on input "Schedule for a specific time" at bounding box center [183, 124] width 6 height 6
radio input "true"
radio input "false"
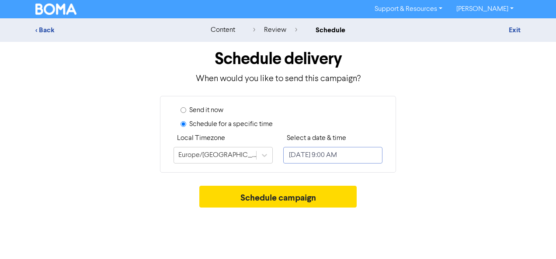
click at [337, 161] on input "[DATE] 9:00 AM" at bounding box center [332, 155] width 99 height 17
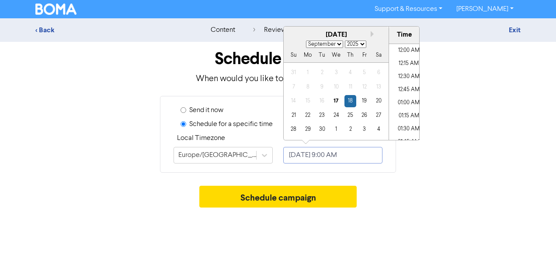
scroll to position [430, 0]
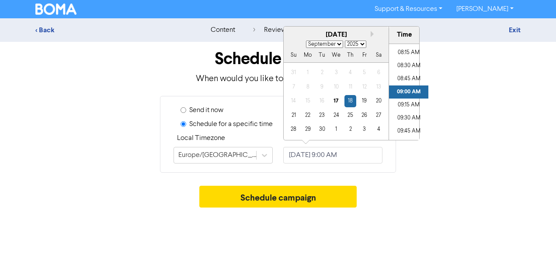
click at [335, 44] on select "January February March April May June July August September October November De…" at bounding box center [324, 44] width 37 height 7
select select "9"
click at [306, 41] on select "January February March April May June July August September October November De…" at bounding box center [324, 44] width 37 height 7
click at [317, 102] on div "14" at bounding box center [322, 101] width 12 height 12
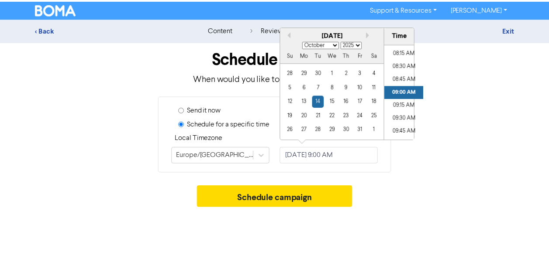
scroll to position [474, 0]
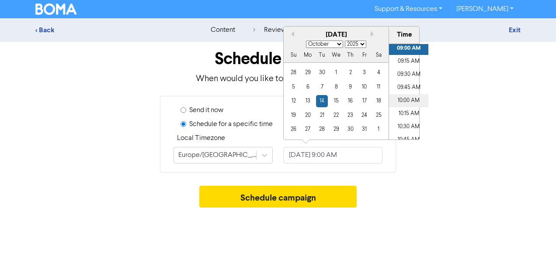
click at [406, 100] on li "10:00 AM" at bounding box center [408, 100] width 39 height 13
type input "[DATE] 10:00 AM"
click at [421, 166] on div "Send it now Schedule for a specific time Local Timezone [GEOGRAPHIC_DATA]/[GEOG…" at bounding box center [278, 134] width 498 height 77
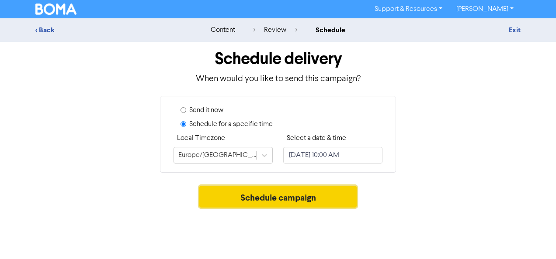
click at [295, 201] on button "Schedule campaign" at bounding box center [278, 197] width 158 height 22
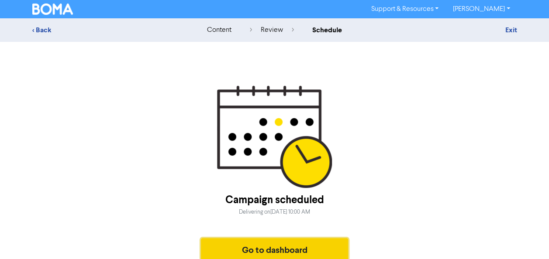
click at [280, 249] on button "Go to dashboard" at bounding box center [275, 250] width 148 height 22
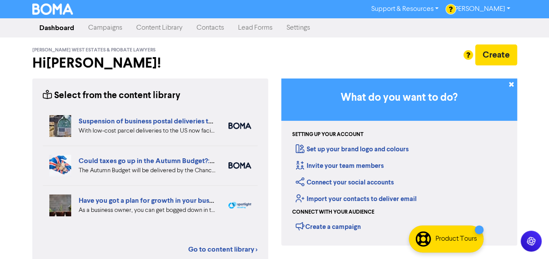
scroll to position [175, 0]
